Goal: Navigation & Orientation: Find specific page/section

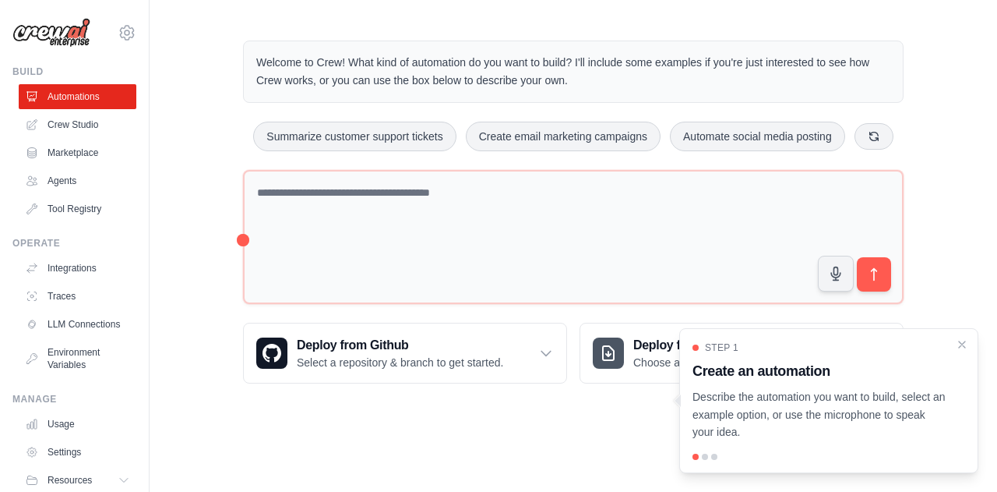
click at [704, 455] on div at bounding box center [705, 456] width 6 height 6
click at [714, 459] on div at bounding box center [714, 456] width 6 height 6
click at [704, 459] on div at bounding box center [705, 456] width 6 height 6
click at [964, 353] on div "Step 1 Create an automation Describe the automation you want to build, select a…" at bounding box center [829, 391] width 273 height 100
click at [882, 419] on p "Describe the automation you want to build, select an example option, or use the…" at bounding box center [820, 414] width 254 height 53
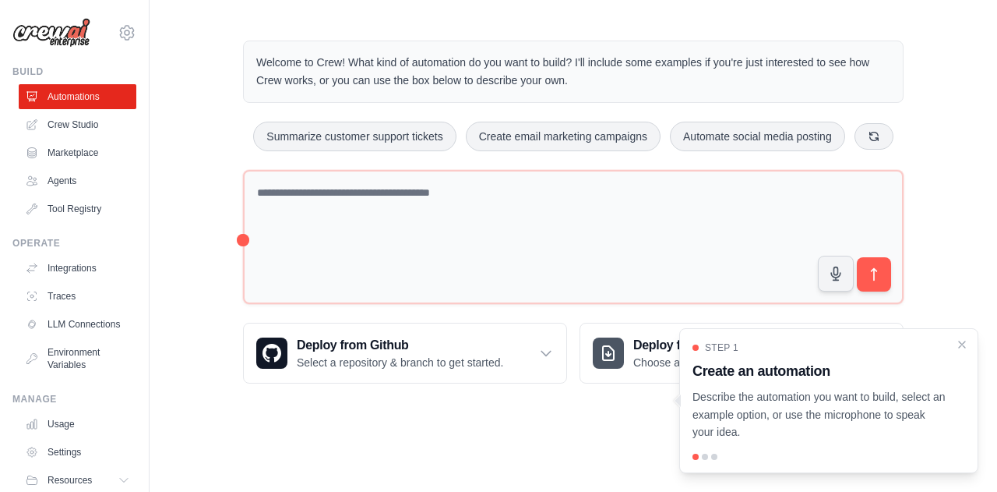
click at [704, 458] on div at bounding box center [705, 456] width 6 height 6
click at [678, 400] on div at bounding box center [678, 400] width 6 height 12
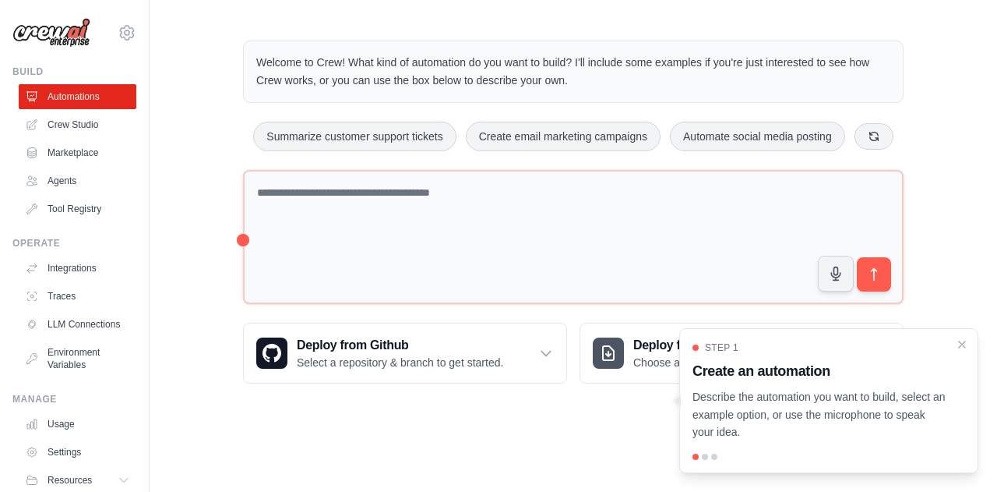
click at [678, 400] on div at bounding box center [678, 400] width 6 height 12
click at [983, 400] on div "Welcome to Crew! What kind of automation do you want to build? I'll include som…" at bounding box center [574, 212] width 848 height 393
click at [966, 344] on icon "Close walkthrough" at bounding box center [962, 344] width 14 height 14
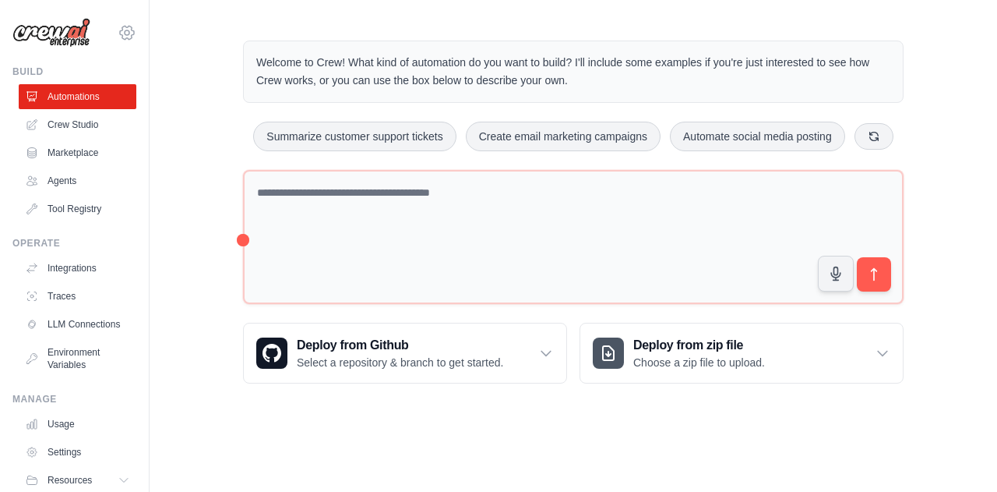
click at [118, 33] on icon at bounding box center [127, 32] width 19 height 19
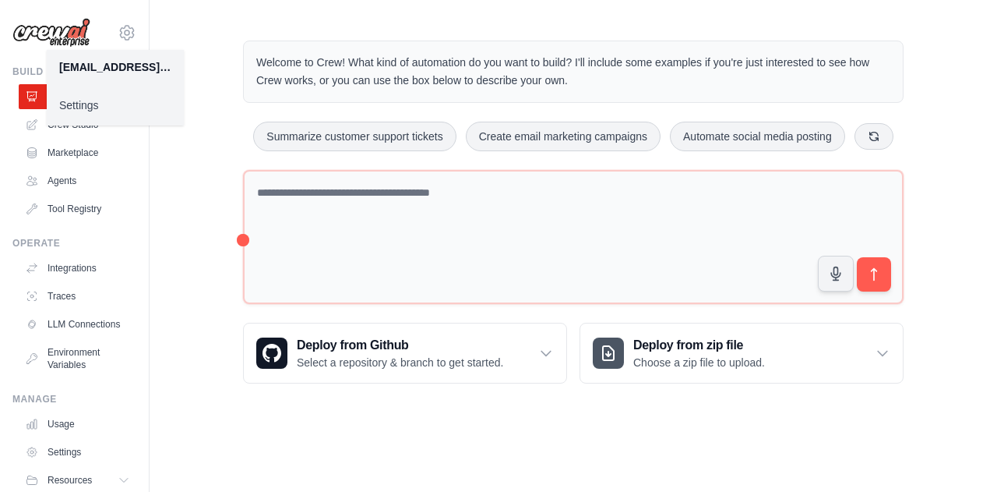
click at [84, 105] on link "Settings" at bounding box center [115, 105] width 137 height 28
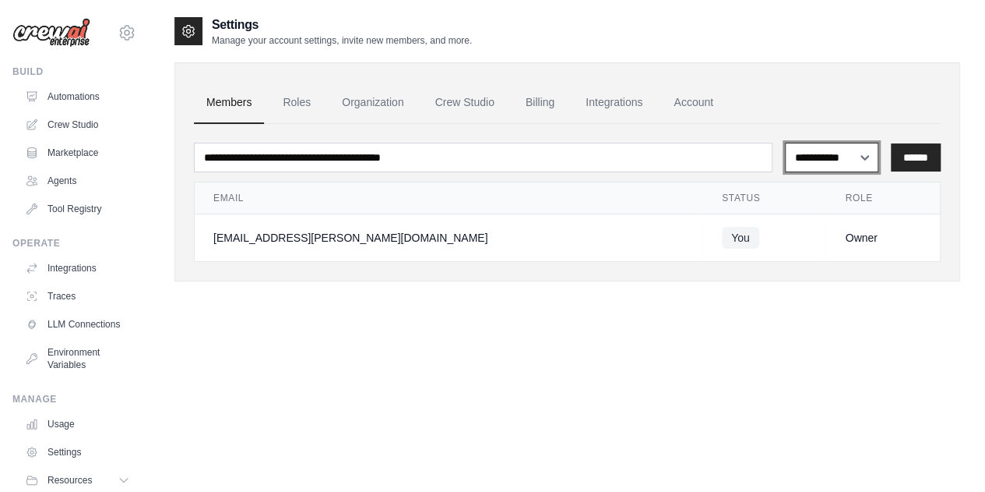
click at [811, 165] on select "**********" at bounding box center [831, 157] width 93 height 29
select select "******"
click at [785, 143] on select "**********" at bounding box center [831, 157] width 93 height 29
click at [817, 158] on select "**********" at bounding box center [831, 157] width 93 height 29
select select
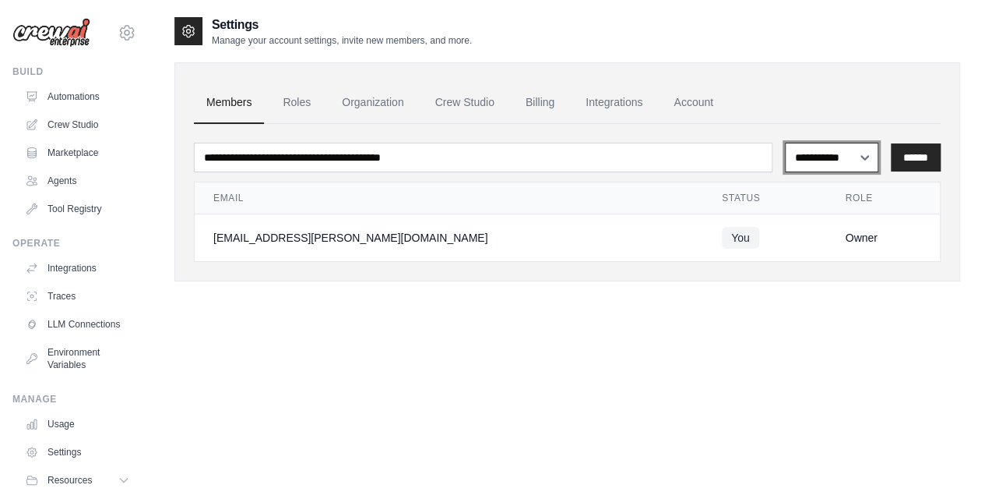
click at [785, 143] on select "**********" at bounding box center [831, 157] width 93 height 29
click at [371, 104] on link "Organization" at bounding box center [373, 103] width 86 height 42
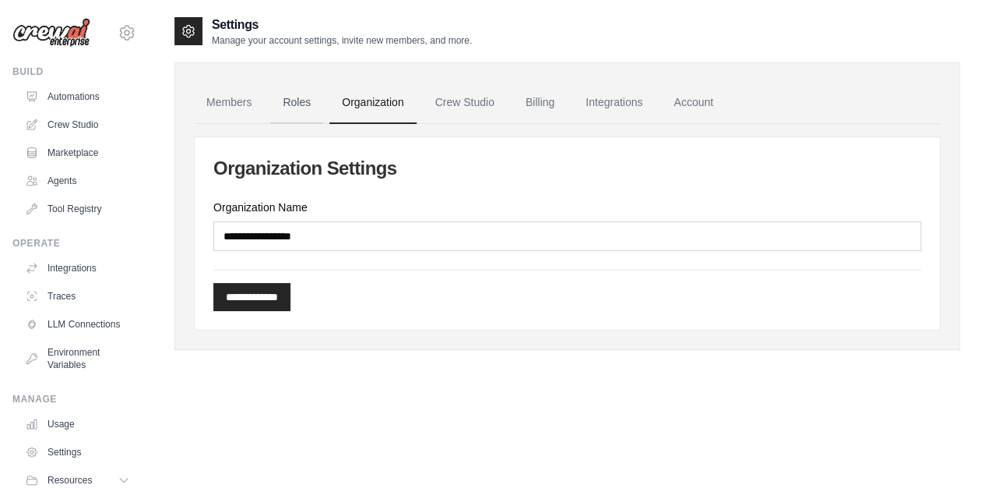
click at [305, 111] on link "Roles" at bounding box center [296, 103] width 53 height 42
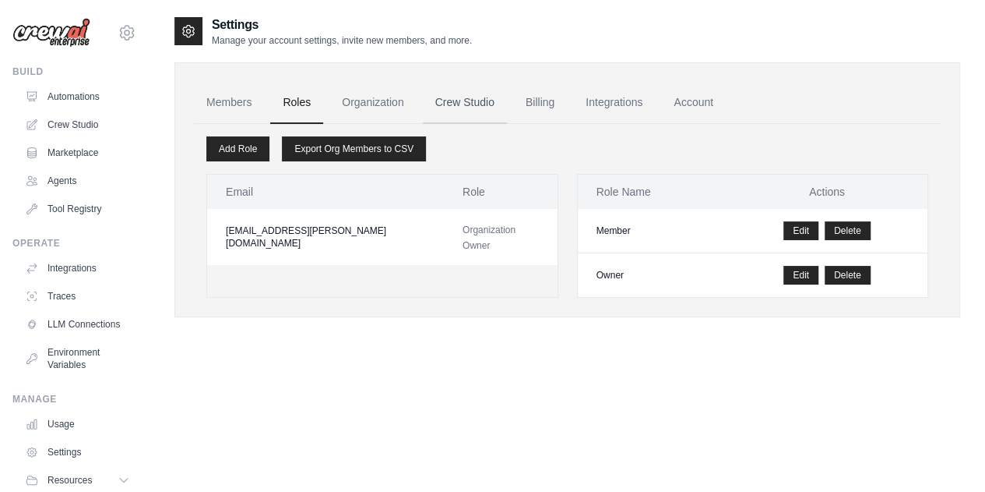
click at [465, 106] on link "Crew Studio" at bounding box center [465, 103] width 84 height 42
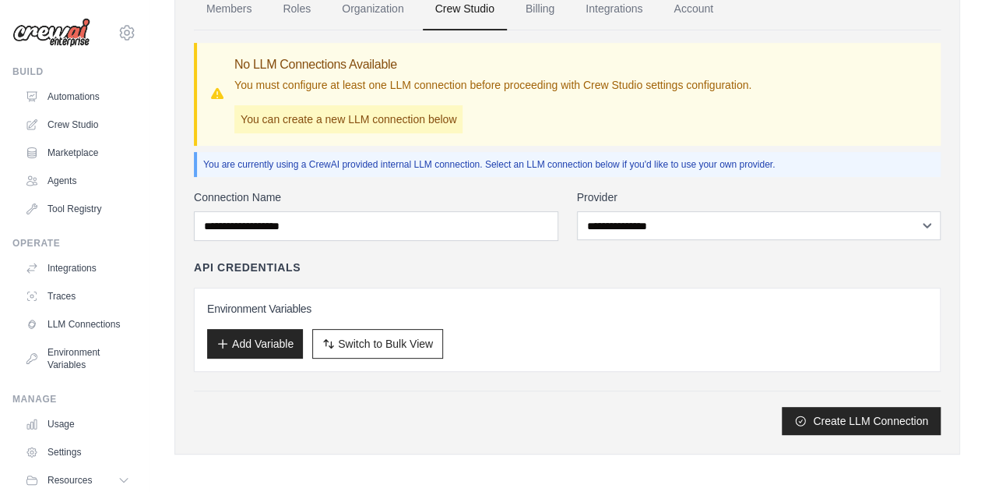
scroll to position [93, 0]
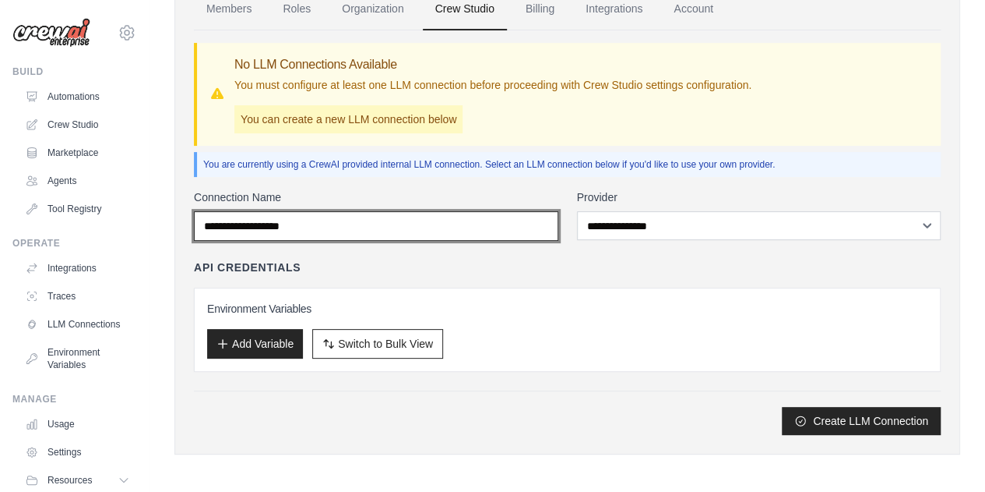
click at [271, 227] on input "Connection Name" at bounding box center [376, 226] width 365 height 30
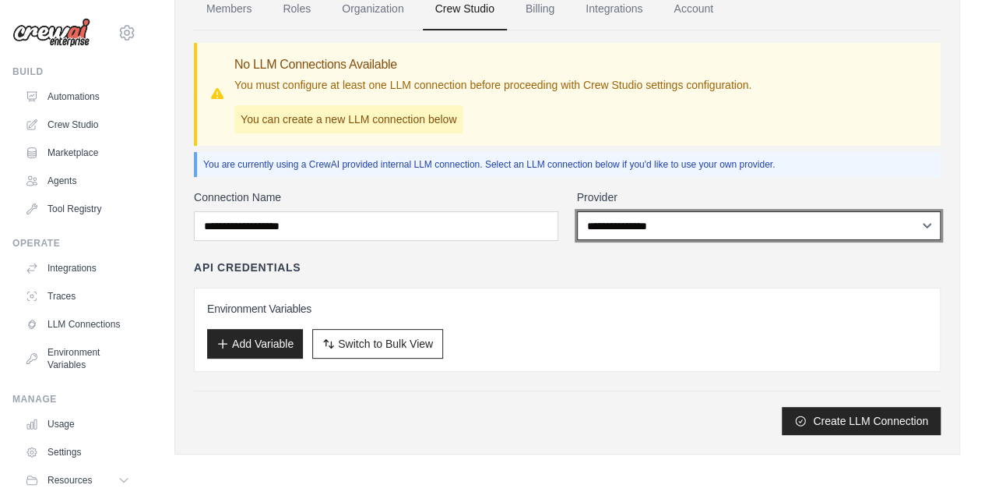
click at [619, 235] on select "**********" at bounding box center [759, 225] width 365 height 29
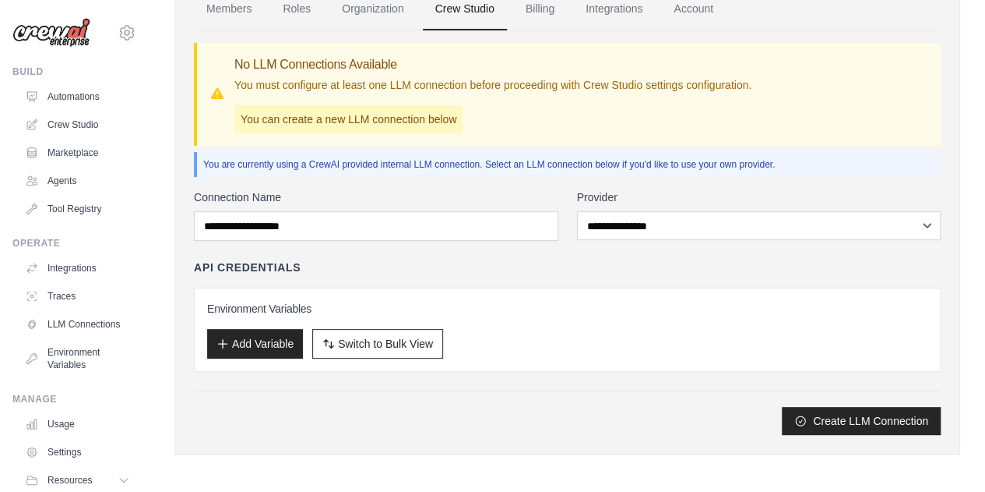
click at [556, 207] on div "Connection Name" at bounding box center [376, 214] width 365 height 51
click at [83, 125] on link "Crew Studio" at bounding box center [79, 124] width 118 height 25
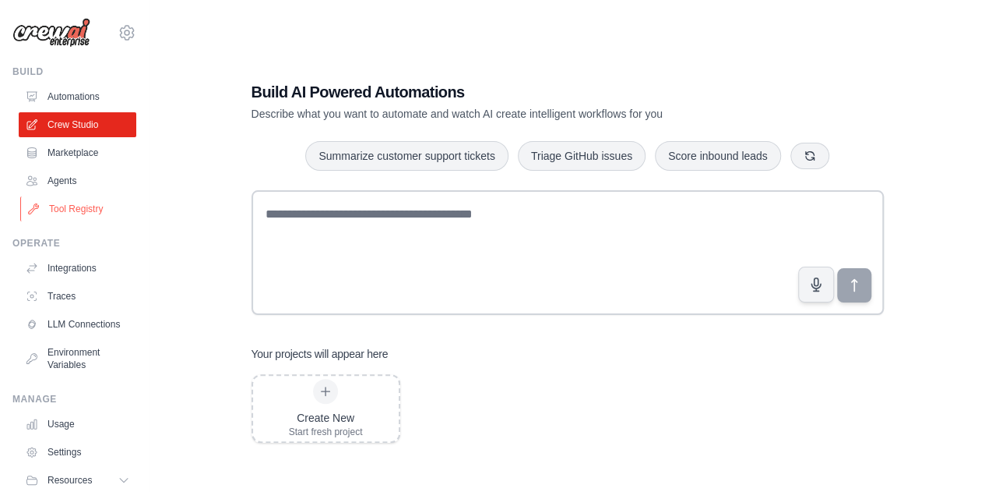
click at [69, 211] on link "Tool Registry" at bounding box center [79, 208] width 118 height 25
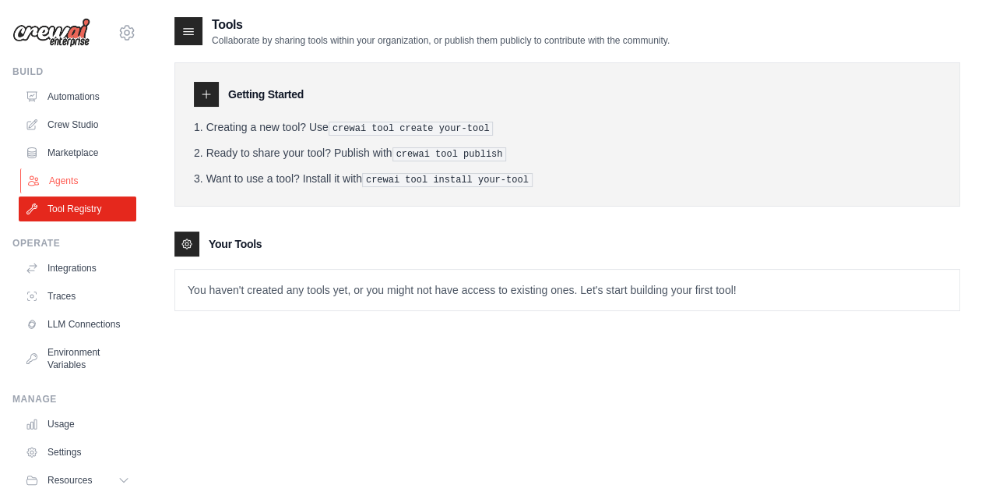
click at [68, 180] on link "Agents" at bounding box center [79, 180] width 118 height 25
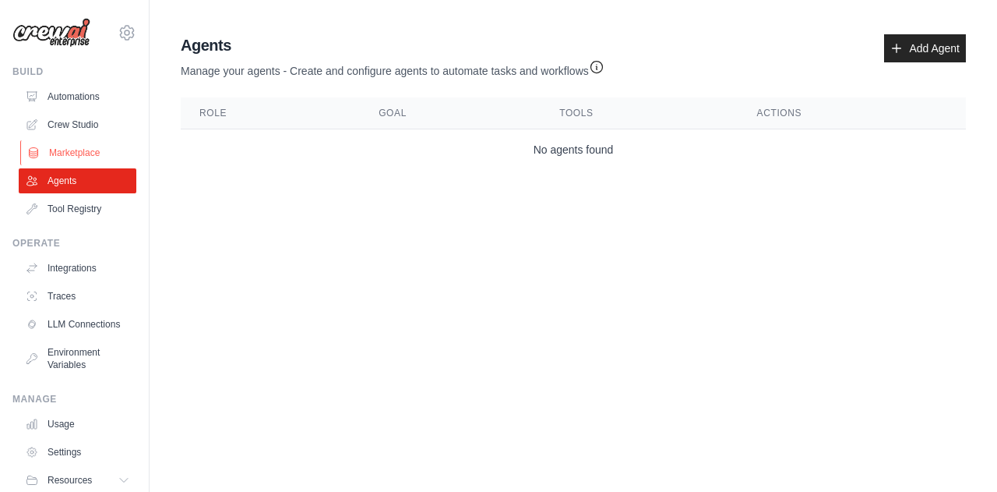
click at [72, 149] on link "Marketplace" at bounding box center [79, 152] width 118 height 25
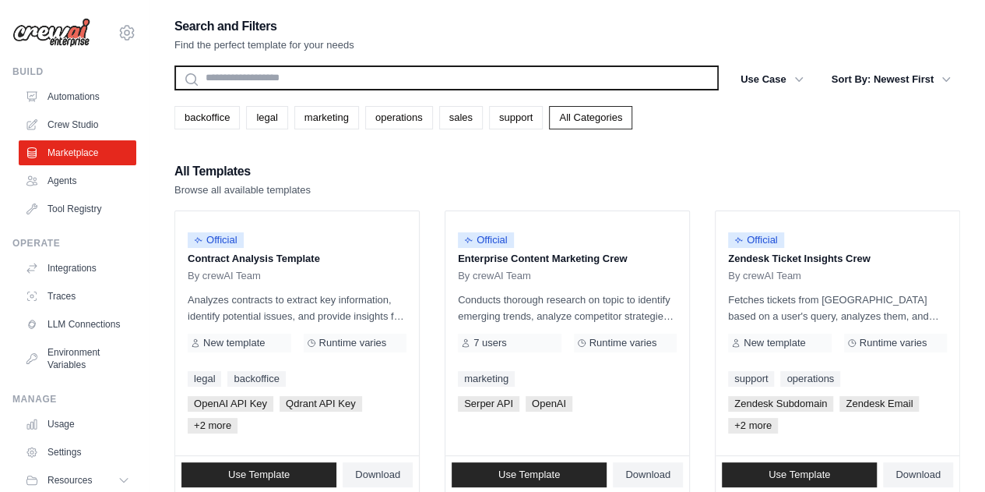
click at [243, 80] on input "text" at bounding box center [446, 77] width 545 height 25
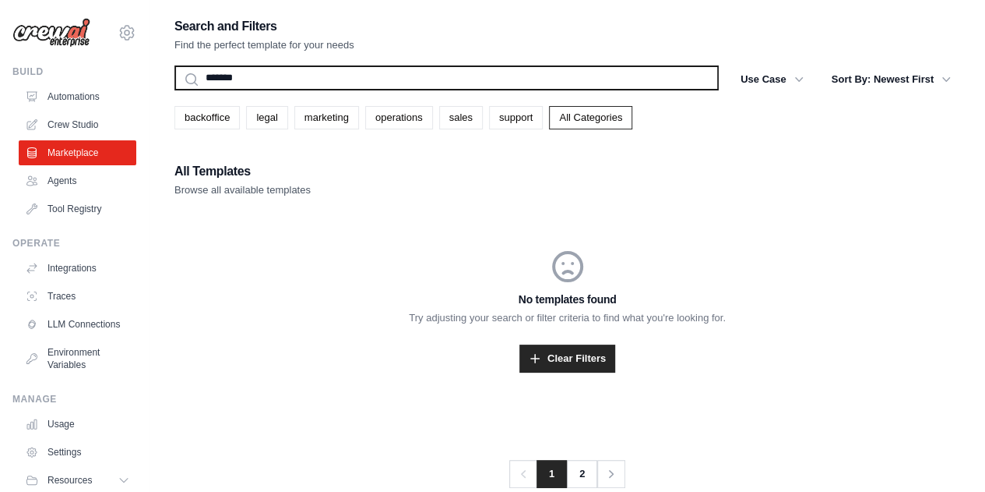
type input "********"
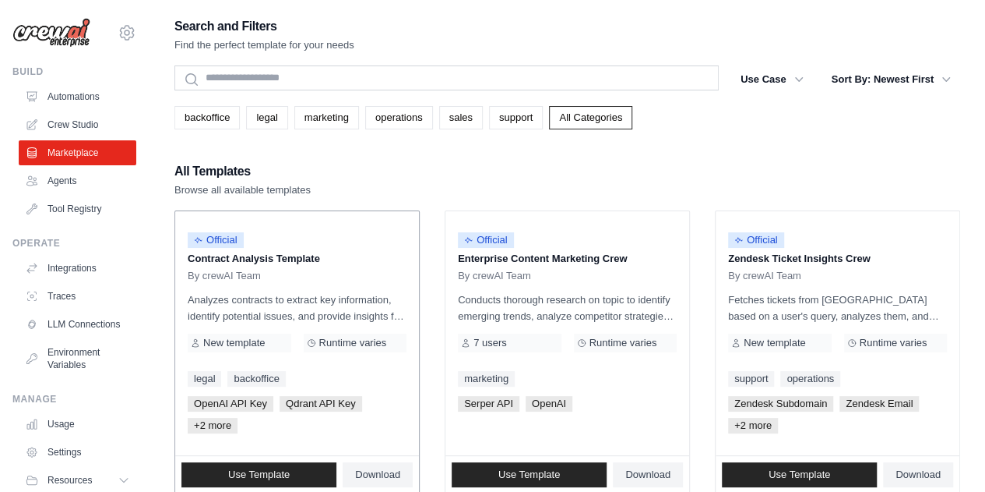
click at [383, 264] on p "Contract Analysis Template" at bounding box center [297, 259] width 219 height 16
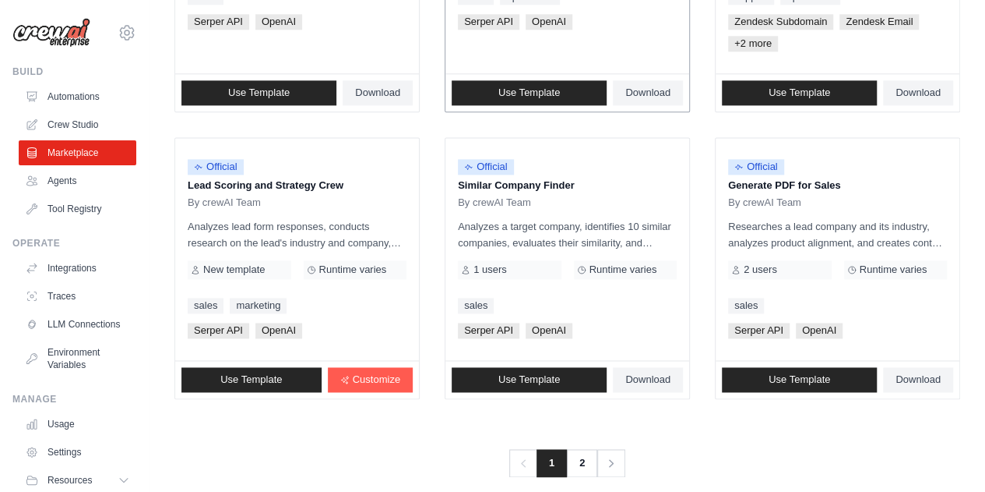
scroll to position [992, 0]
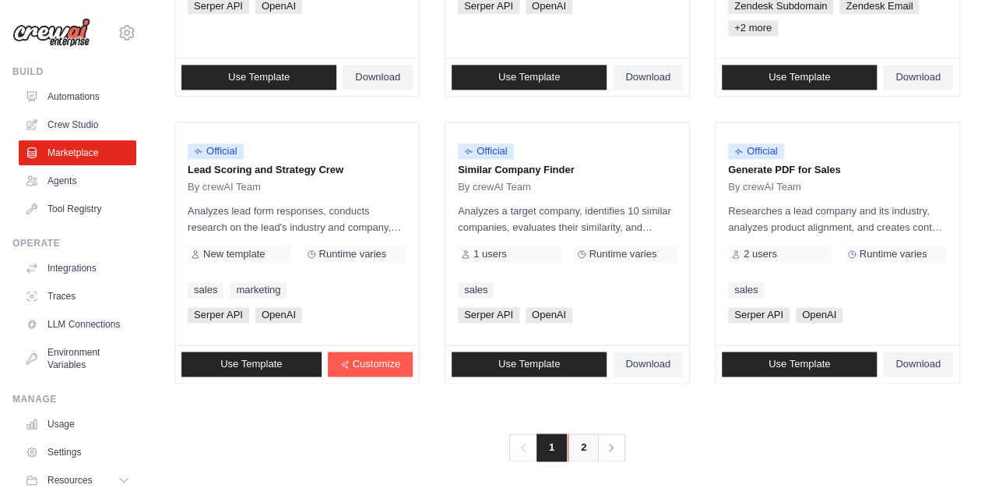
click at [587, 446] on link "2" at bounding box center [583, 447] width 31 height 28
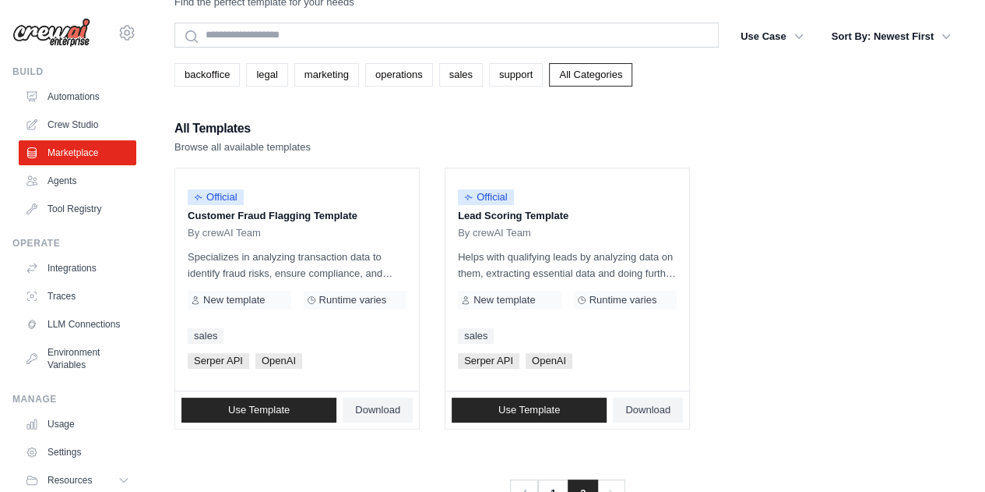
scroll to position [44, 0]
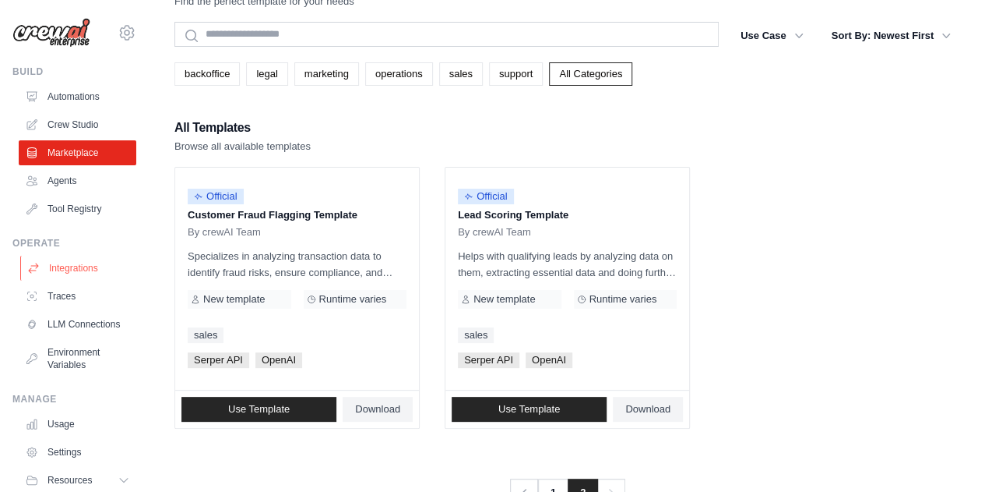
click at [86, 268] on link "Integrations" at bounding box center [79, 268] width 118 height 25
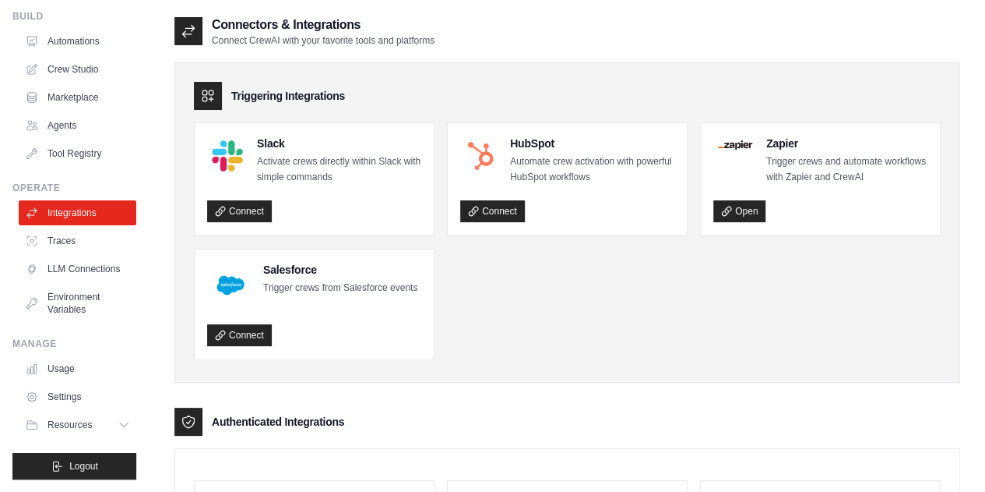
scroll to position [67, 0]
click at [92, 228] on link "Traces" at bounding box center [79, 240] width 118 height 25
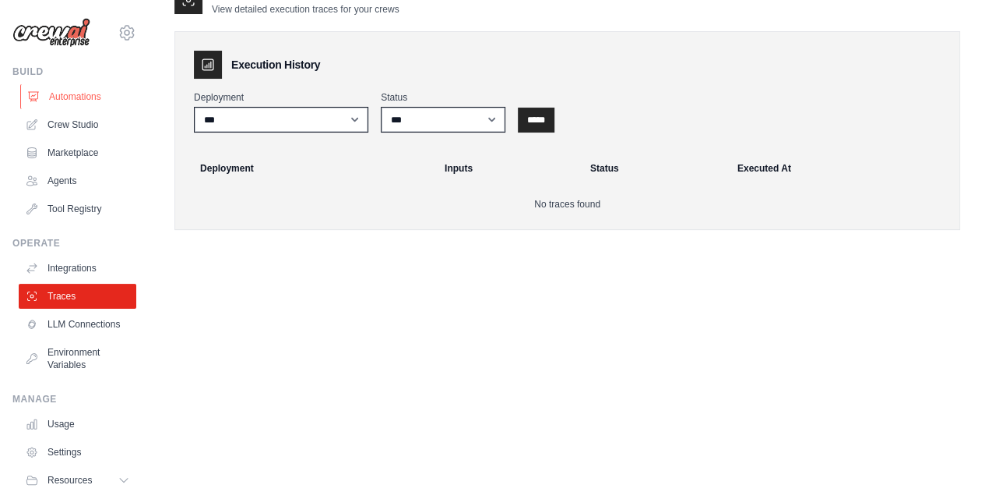
click at [87, 96] on link "Automations" at bounding box center [79, 96] width 118 height 25
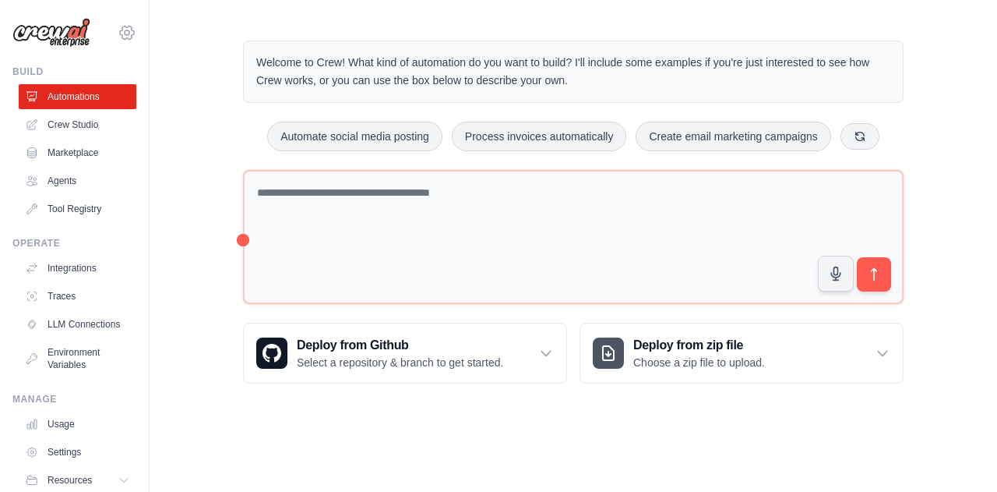
click at [118, 37] on icon at bounding box center [127, 32] width 19 height 19
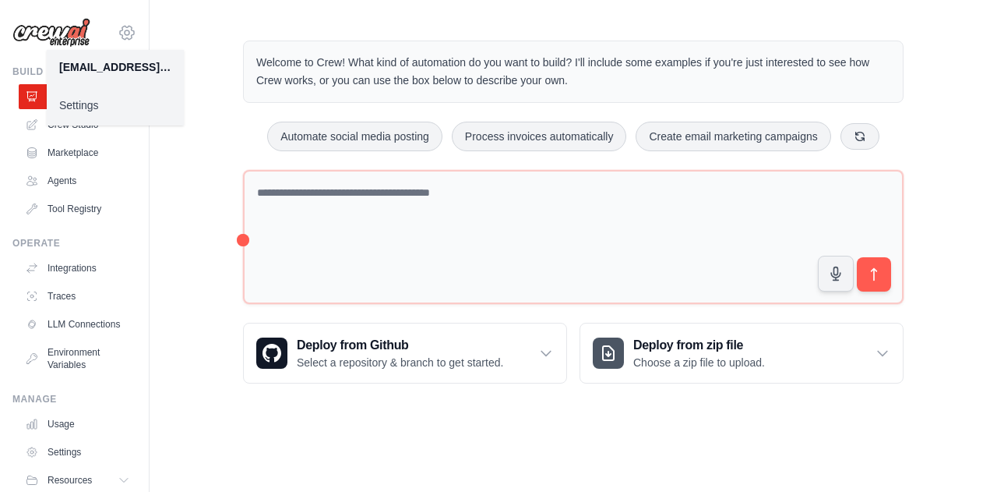
click at [118, 37] on icon at bounding box center [127, 32] width 19 height 19
